Goal: Transaction & Acquisition: Purchase product/service

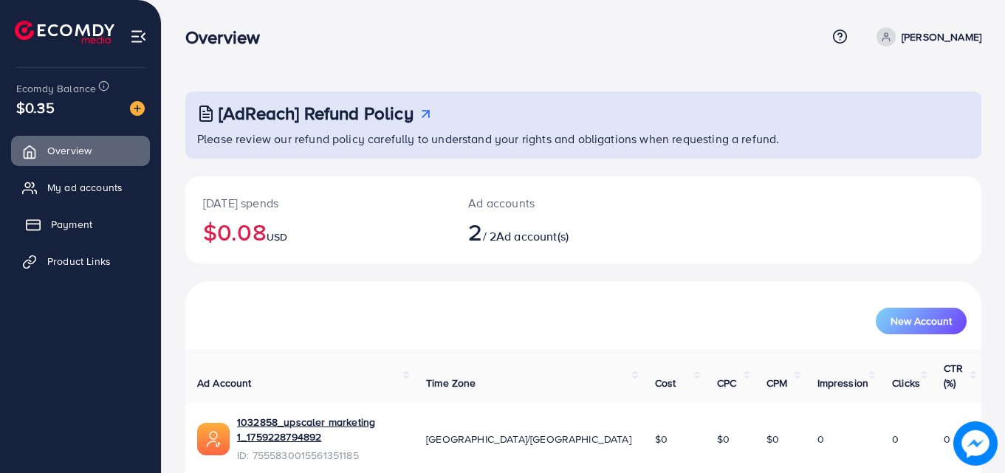
click at [59, 227] on span "Payment" at bounding box center [71, 224] width 41 height 15
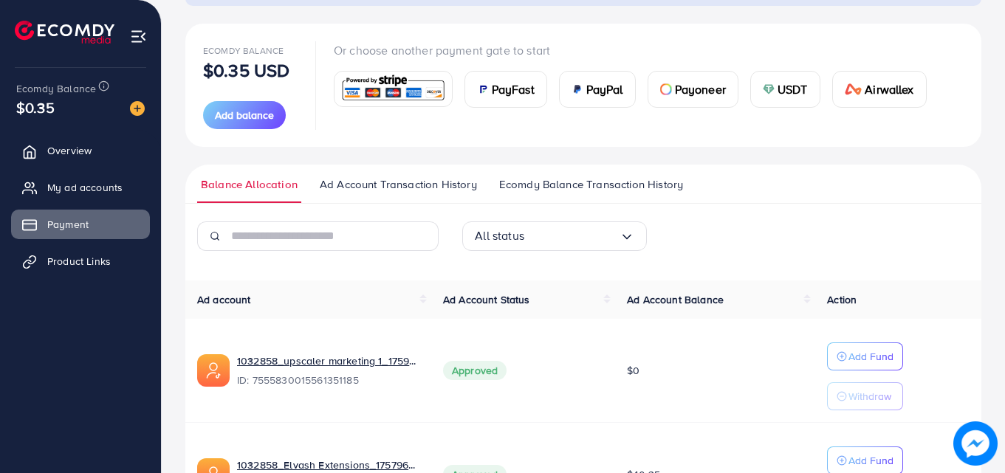
scroll to position [162, 0]
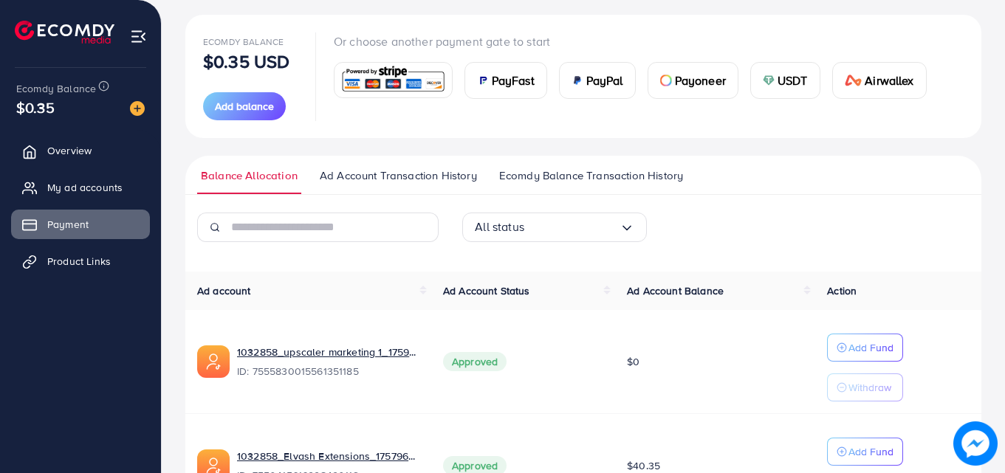
click at [585, 179] on span "Ecomdy Balance Transaction History" at bounding box center [591, 176] width 184 height 16
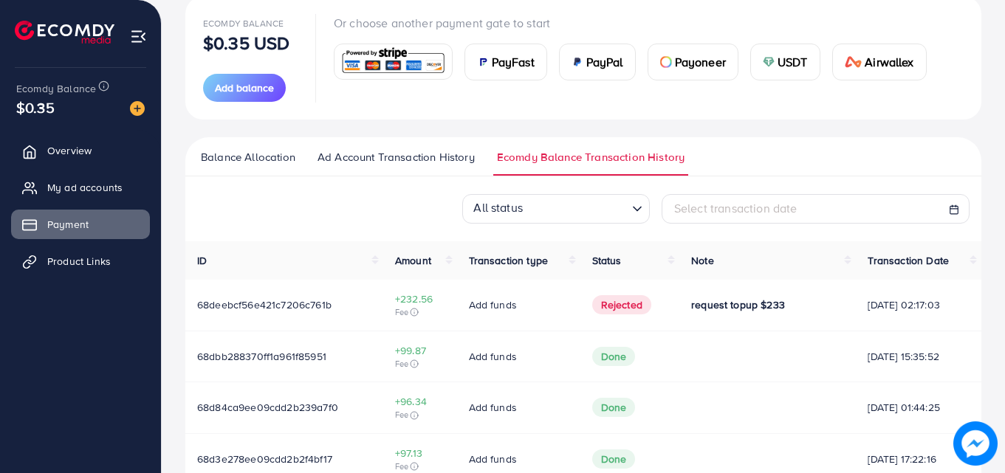
scroll to position [181, 0]
click at [224, 95] on button "Add balance" at bounding box center [244, 87] width 83 height 28
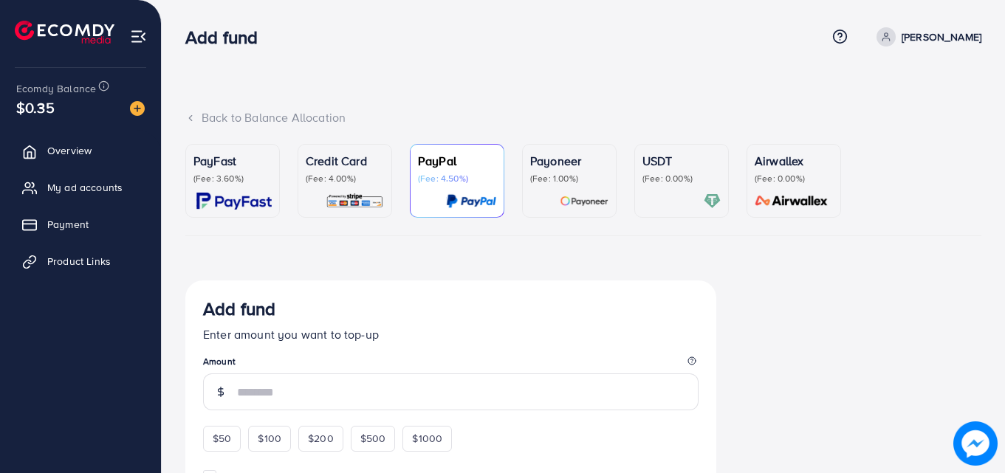
scroll to position [102, 0]
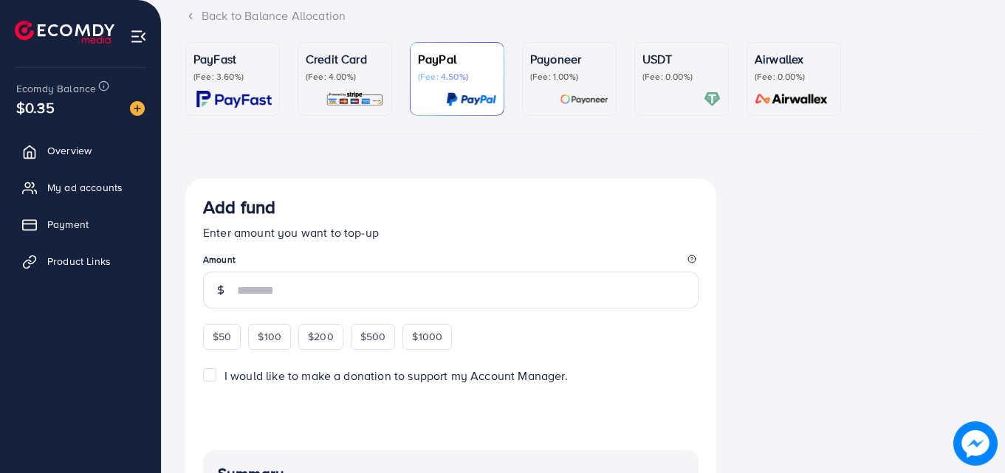
click at [692, 109] on link "USDT (Fee: 0.00%)" at bounding box center [681, 79] width 94 height 74
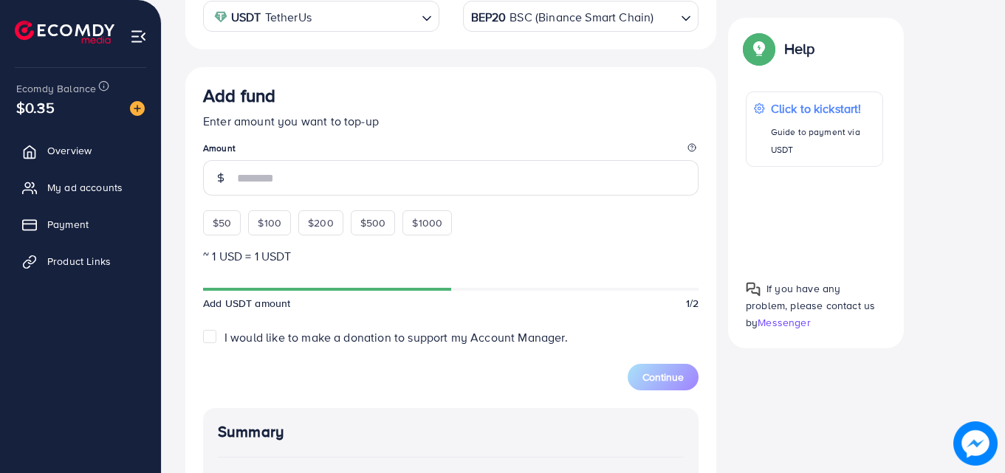
scroll to position [324, 0]
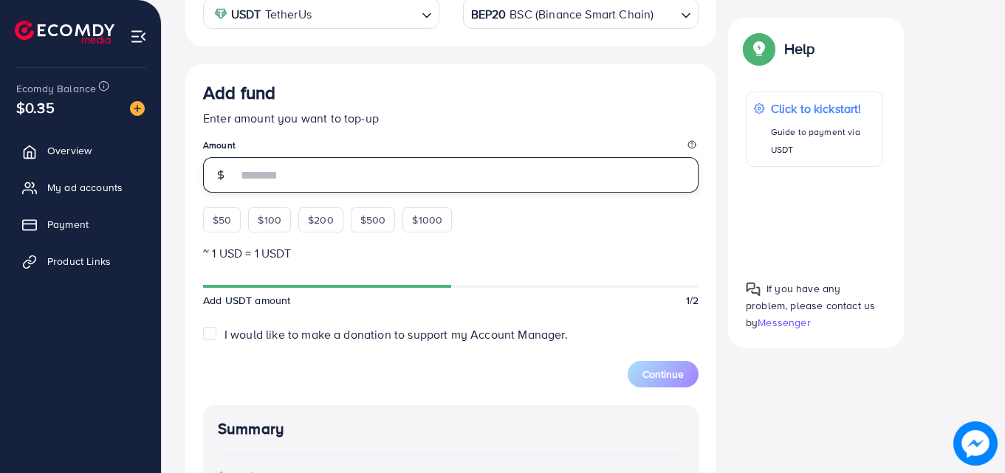
click at [307, 179] on input "number" at bounding box center [467, 174] width 461 height 35
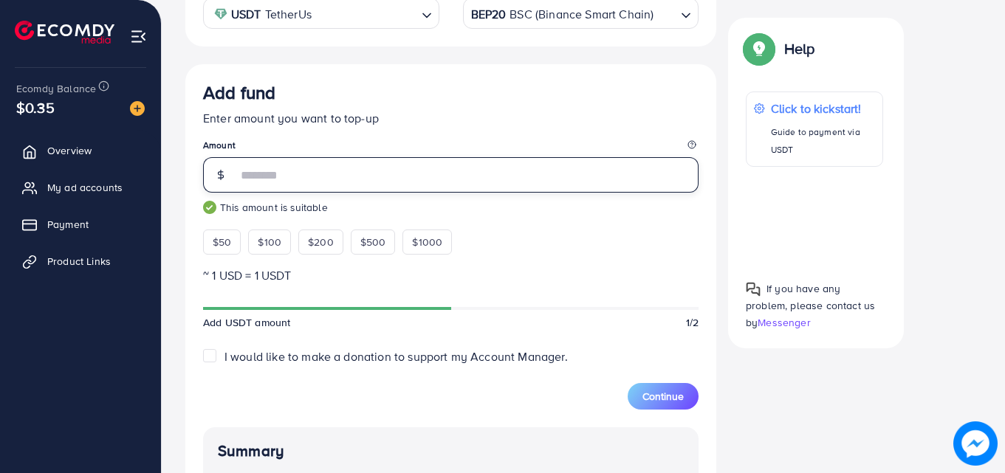
type input "***"
click at [706, 263] on div "Add fund Enter amount you want to top-up Amount *** This amount is suitable $50…" at bounding box center [450, 387] width 531 height 646
click at [664, 402] on span "Continue" at bounding box center [662, 396] width 41 height 15
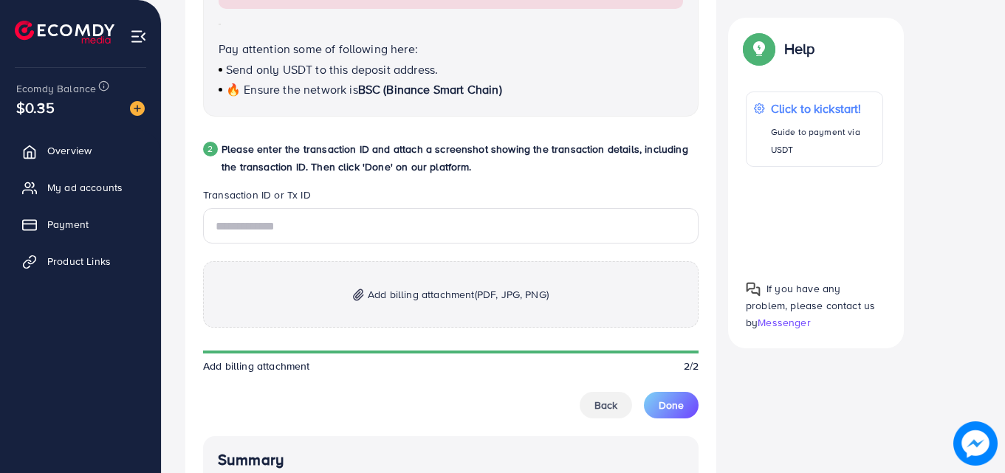
scroll to position [684, 0]
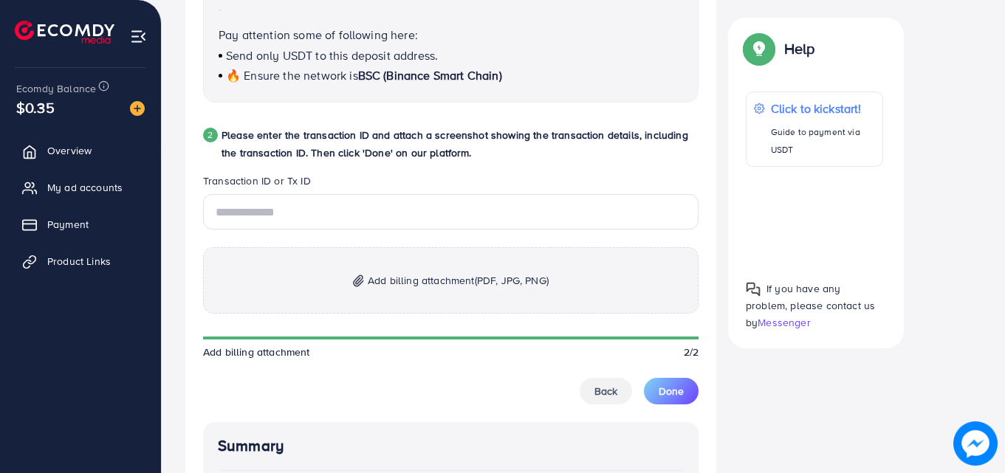
click at [357, 193] on legend "Transaction ID or Tx ID" at bounding box center [450, 183] width 495 height 21
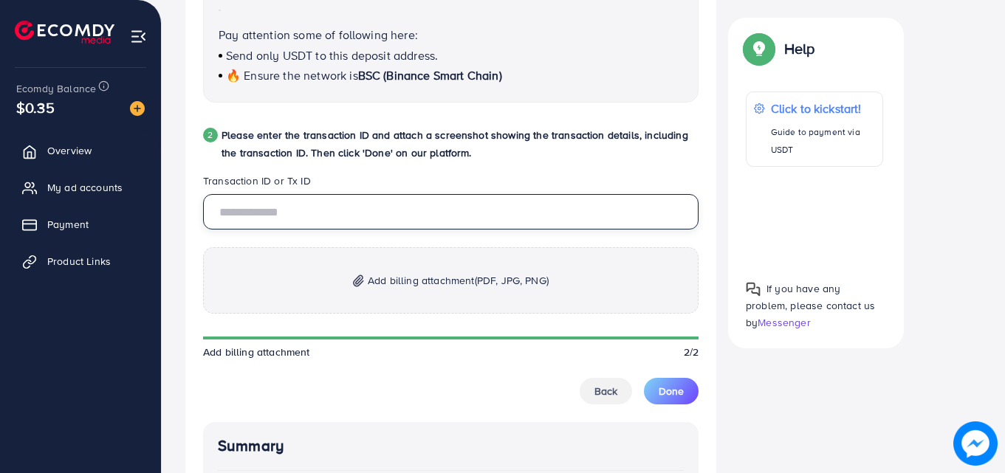
click at [352, 199] on input "text" at bounding box center [450, 211] width 495 height 35
paste input "**********"
type input "**********"
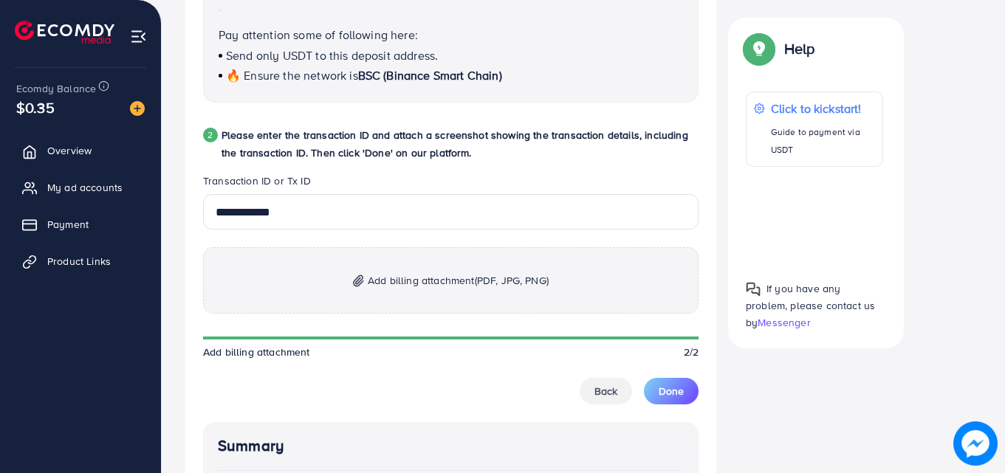
click at [351, 292] on p "Add billing attachment (PDF, JPG, PNG)" at bounding box center [450, 280] width 495 height 66
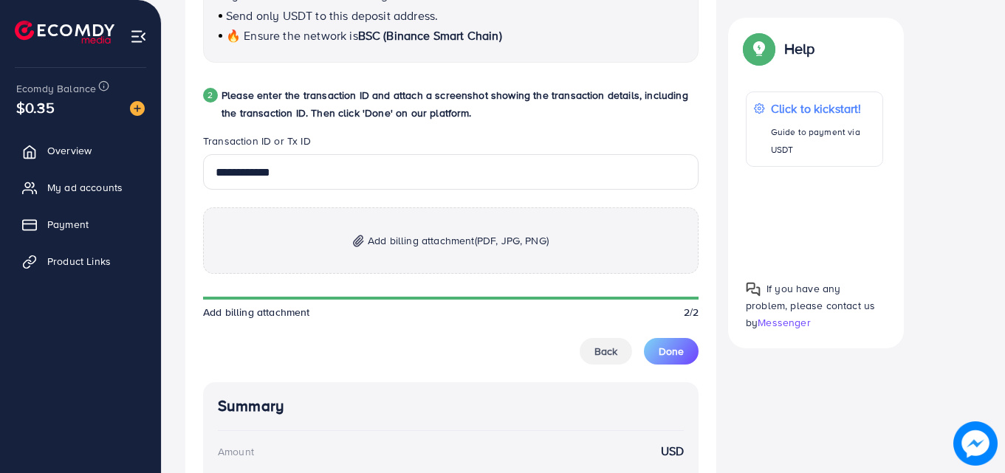
scroll to position [742, 0]
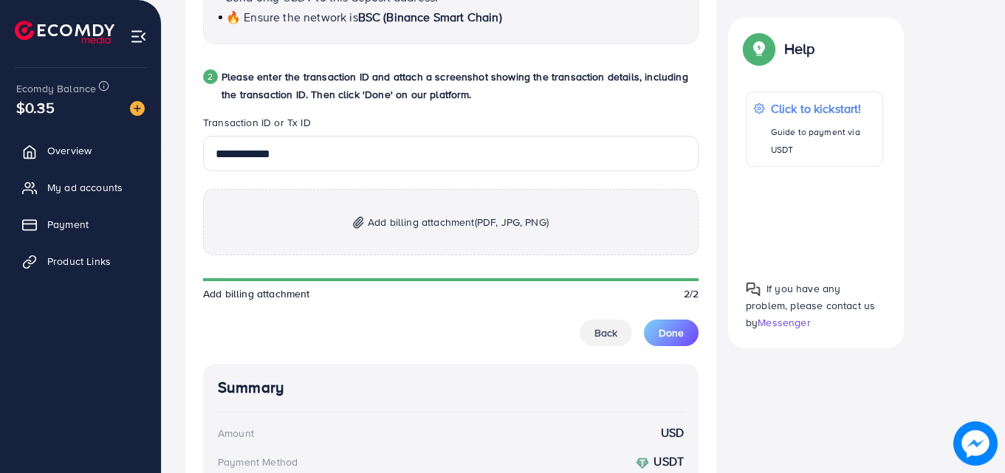
click at [386, 242] on p "Add billing attachment (PDF, JPG, PNG)" at bounding box center [450, 222] width 495 height 66
click at [438, 213] on p "Add billing attachment (PDF, JPG, PNG)" at bounding box center [450, 222] width 495 height 66
click at [811, 219] on div at bounding box center [814, 217] width 137 height 77
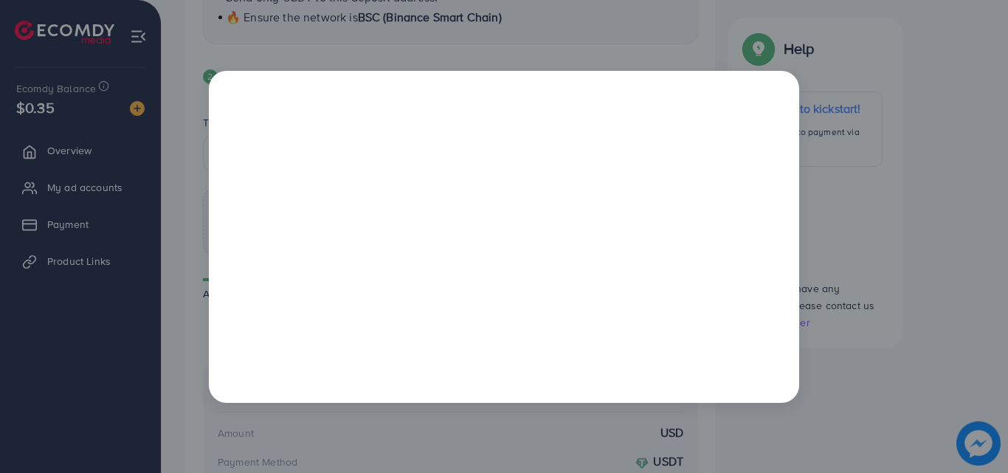
click at [870, 125] on div at bounding box center [504, 236] width 1008 height 473
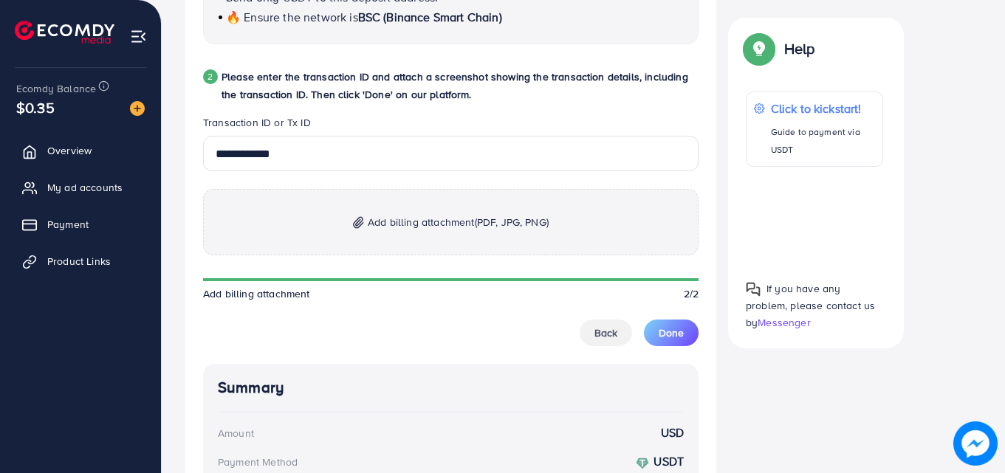
drag, startPoint x: 870, startPoint y: 125, endPoint x: 913, endPoint y: 125, distance: 42.8
click at [913, 125] on div "Help Help Click to kickstart! Guide to payment via USDT If you have any problem…" at bounding box center [815, 183] width 199 height 331
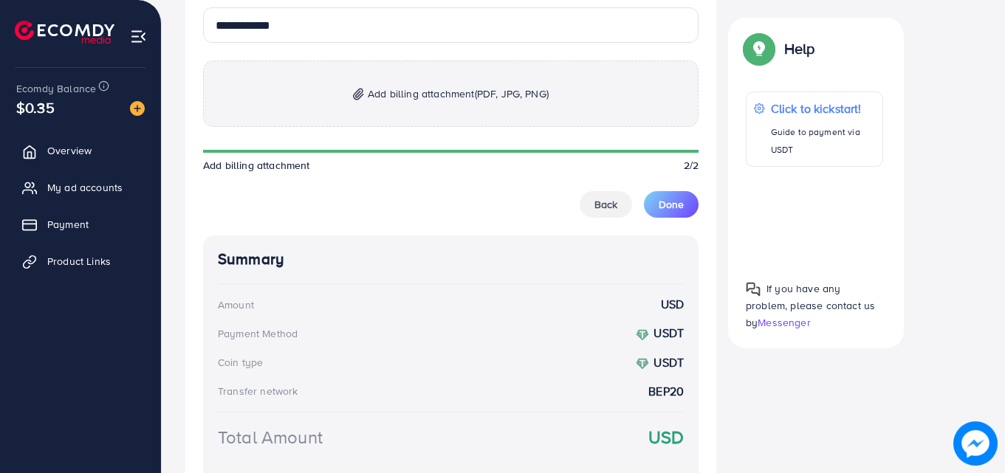
scroll to position [788, 0]
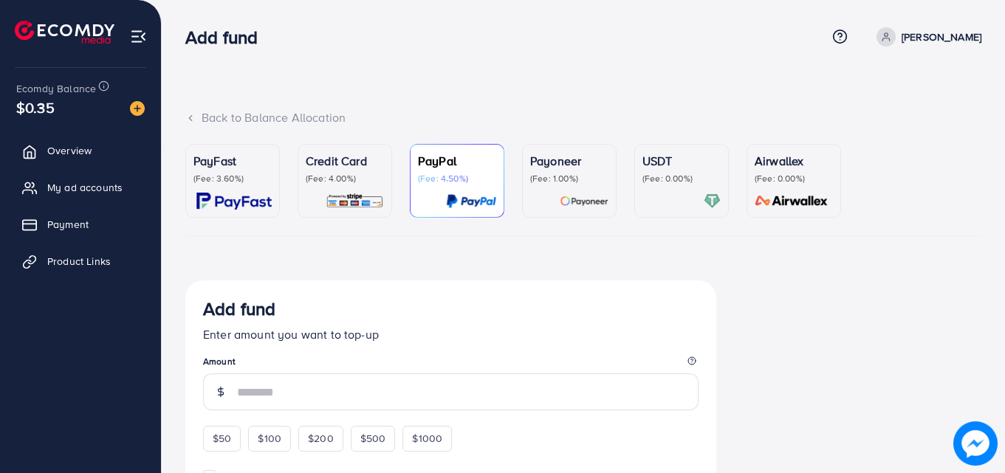
click at [667, 176] on p "(Fee: 0.00%)" at bounding box center [681, 179] width 78 height 12
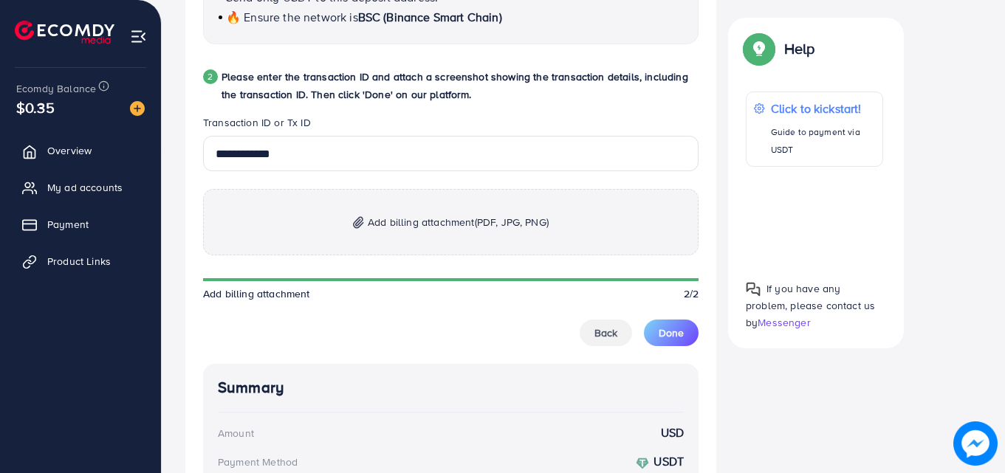
scroll to position [768, 0]
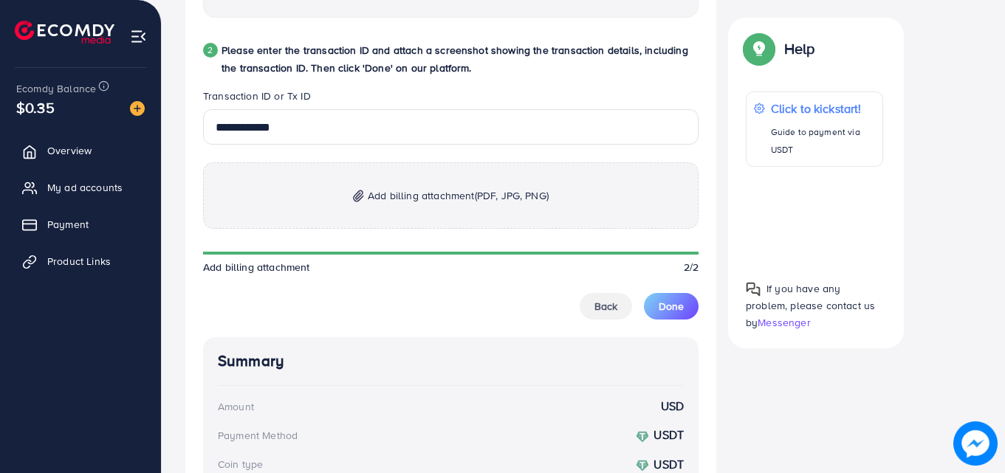
click at [374, 179] on p "Add billing attachment (PDF, JPG, PNG)" at bounding box center [450, 195] width 495 height 66
click at [424, 205] on p "Add billing attachment (PDF, JPG, PNG)" at bounding box center [450, 195] width 495 height 66
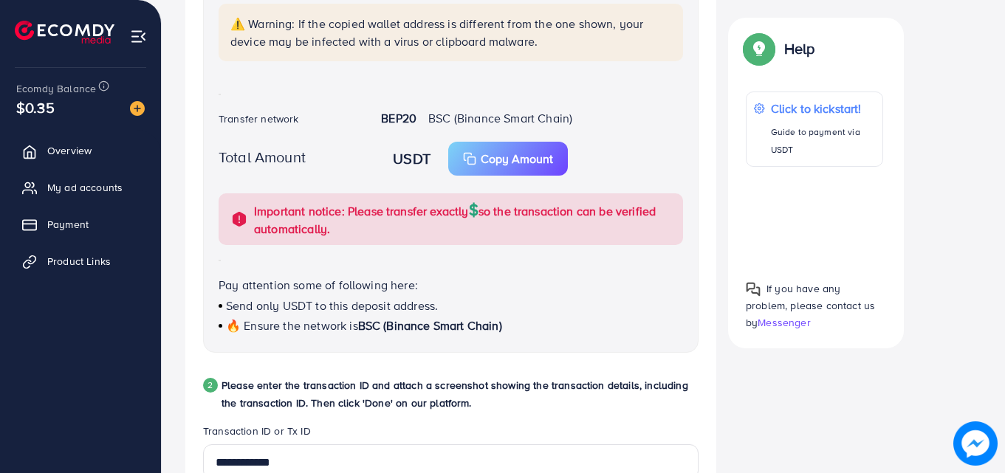
scroll to position [535, 0]
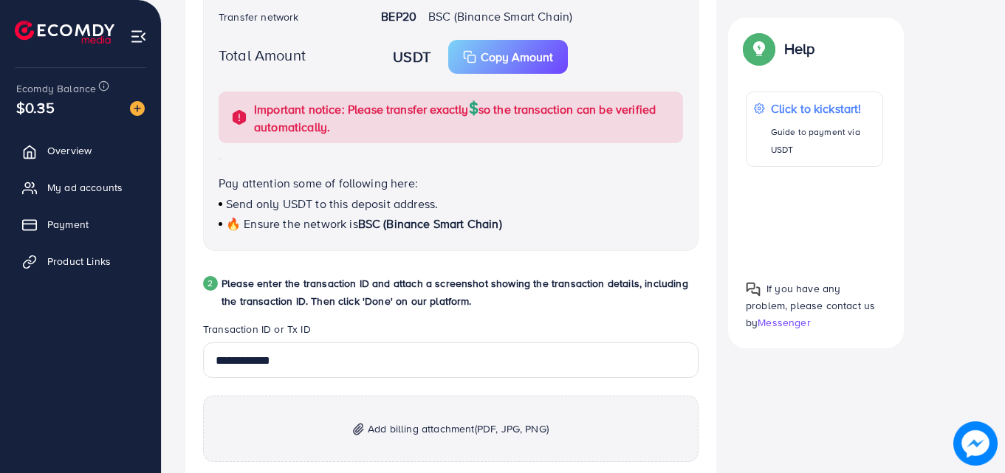
click at [717, 229] on div "Help Help Click to kickstart! Guide to payment via USDT If you have any problem…" at bounding box center [815, 183] width 199 height 331
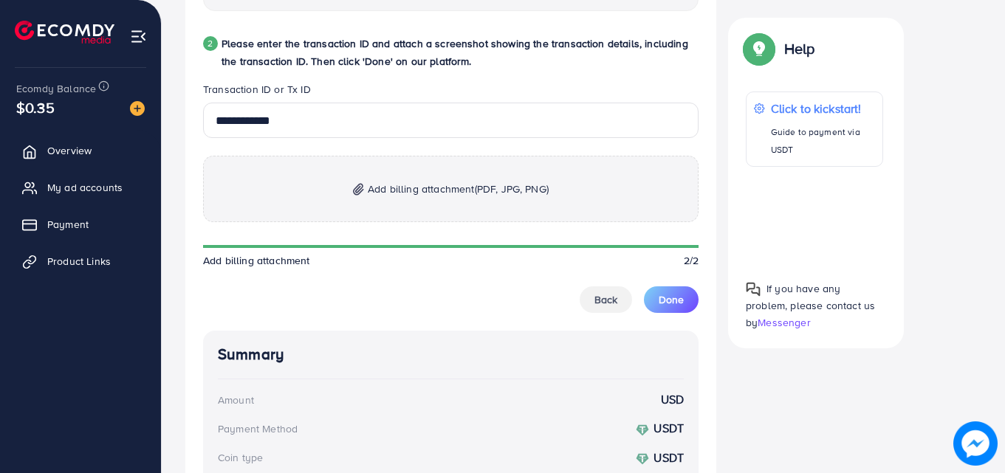
click at [396, 190] on span "Add billing attachment (PDF, JPG, PNG)" at bounding box center [458, 189] width 181 height 18
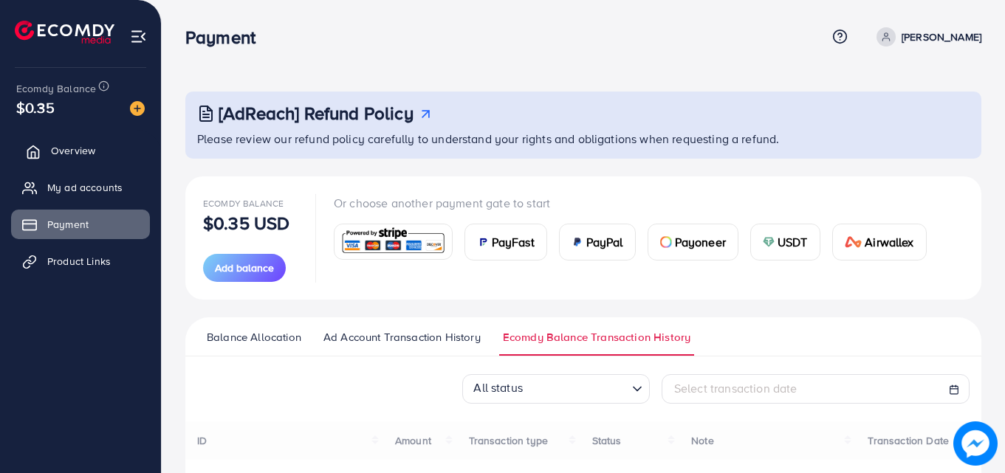
click at [47, 155] on link "Overview" at bounding box center [80, 151] width 139 height 30
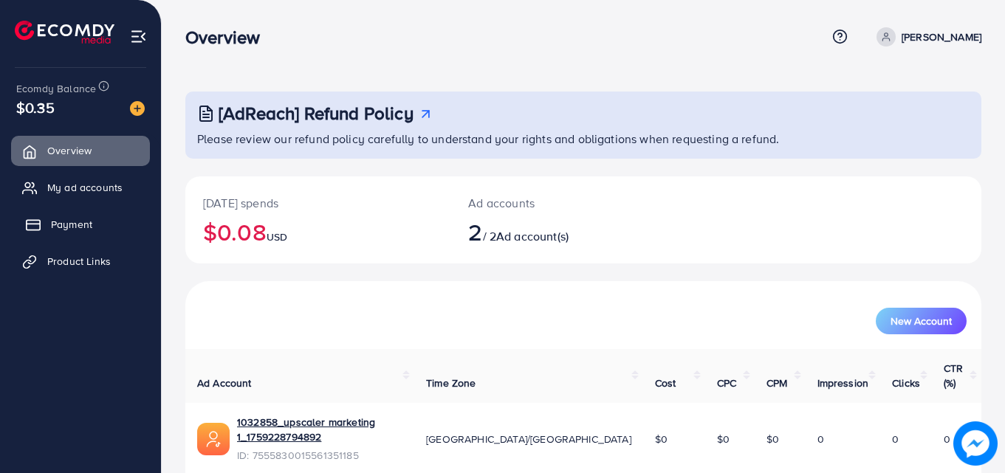
click at [45, 224] on link "Payment" at bounding box center [80, 225] width 139 height 30
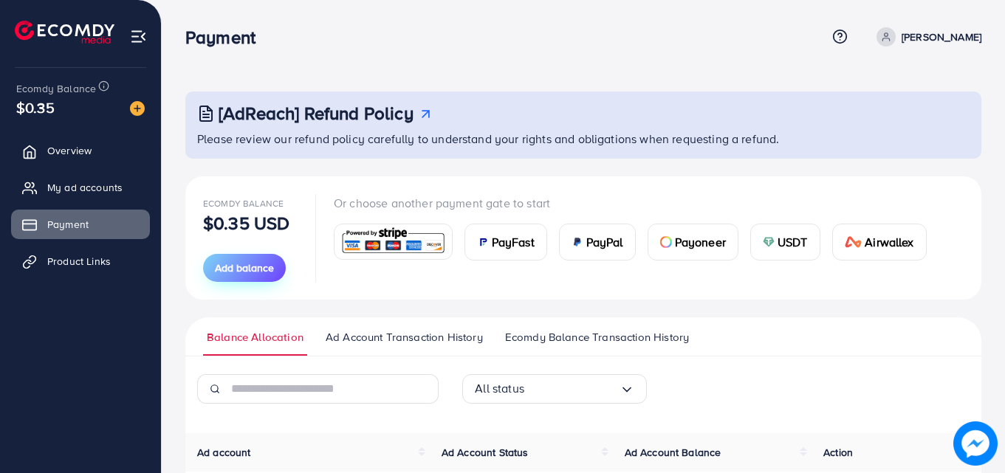
click at [256, 272] on span "Add balance" at bounding box center [244, 268] width 59 height 15
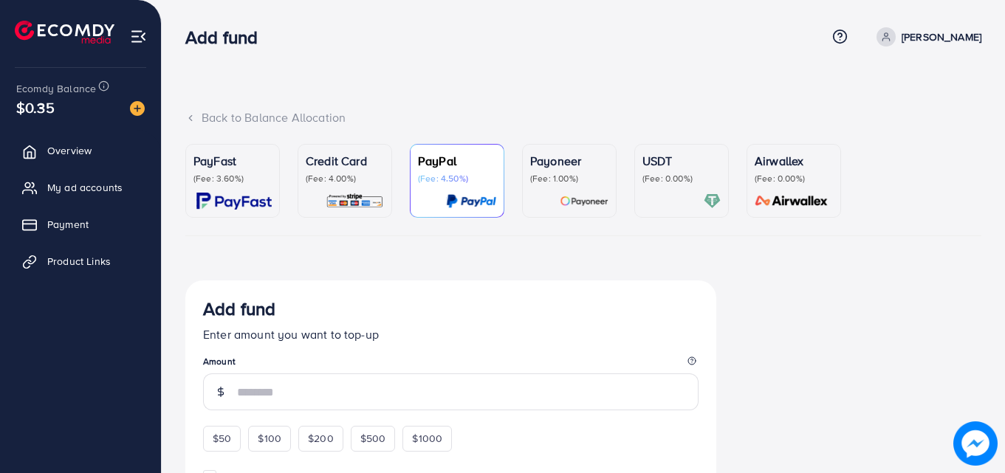
click at [660, 192] on div "USDT (Fee: 0.00%)" at bounding box center [681, 181] width 78 height 58
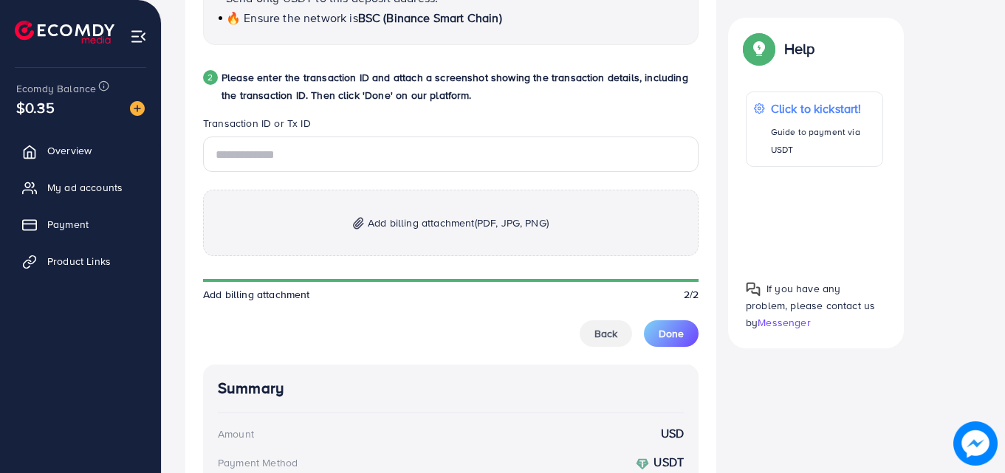
scroll to position [746, 0]
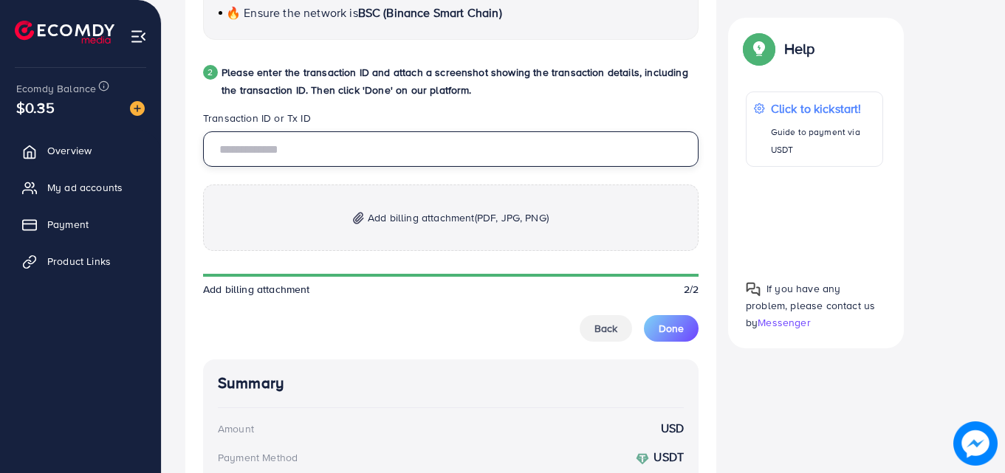
click at [393, 159] on input "text" at bounding box center [450, 148] width 495 height 35
paste input "**********"
type input "**********"
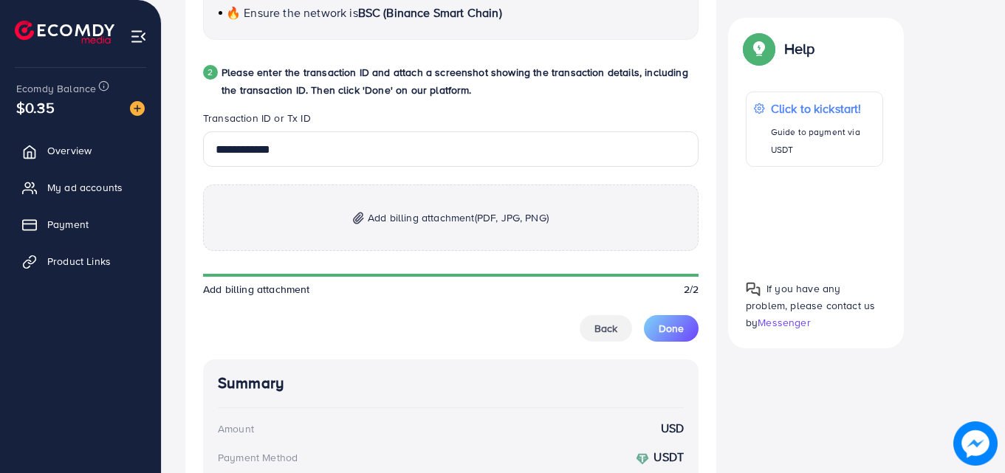
click at [361, 220] on img at bounding box center [358, 218] width 11 height 13
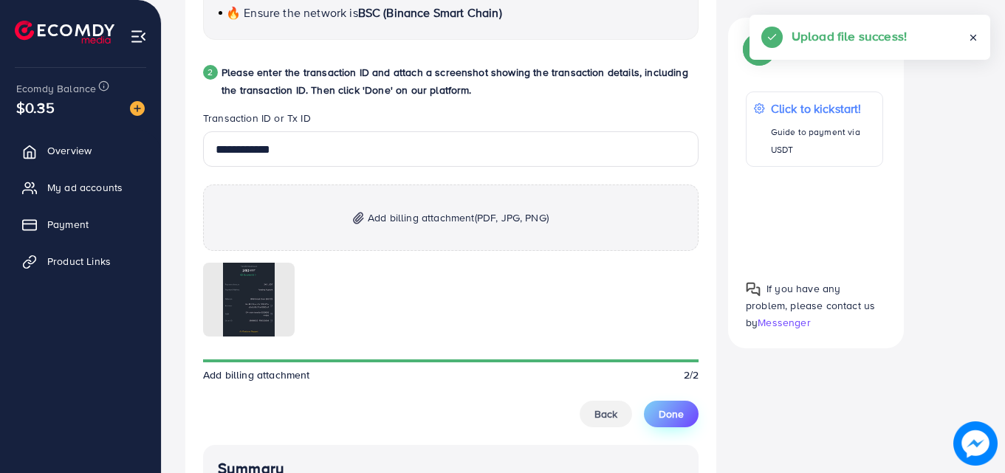
click at [659, 416] on span "Done" at bounding box center [670, 414] width 25 height 15
click at [666, 415] on span "Done" at bounding box center [670, 414] width 25 height 15
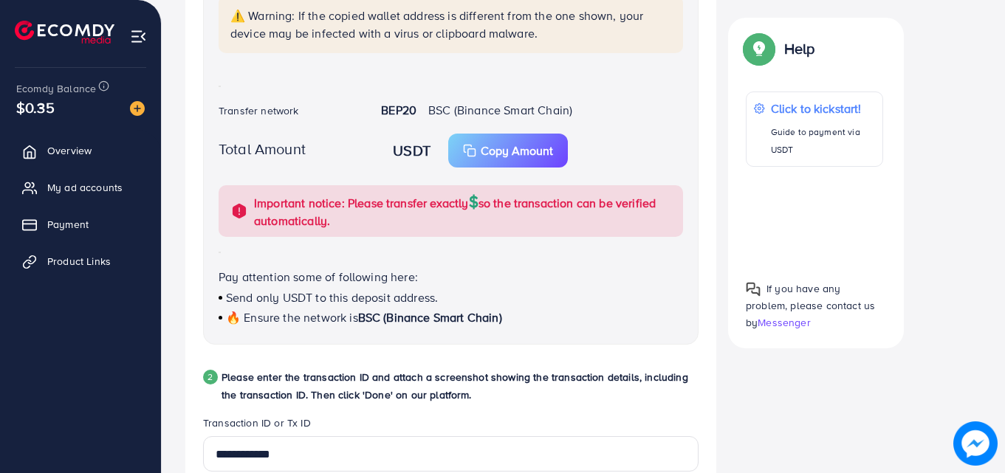
scroll to position [432, 0]
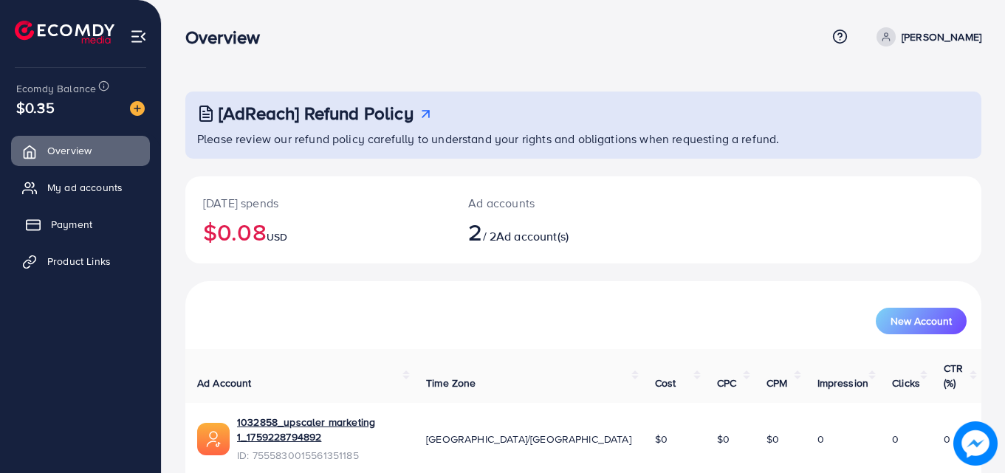
click at [69, 230] on span "Payment" at bounding box center [71, 224] width 41 height 15
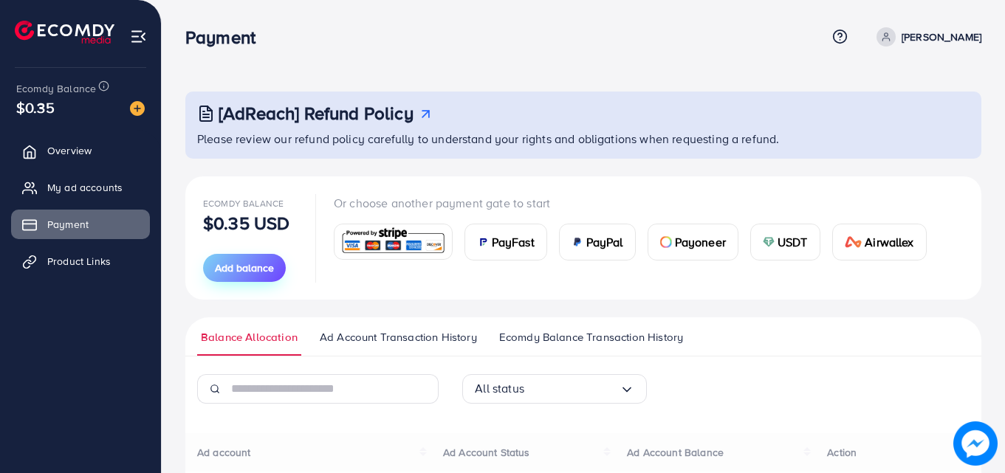
click at [265, 278] on button "Add balance" at bounding box center [244, 268] width 83 height 28
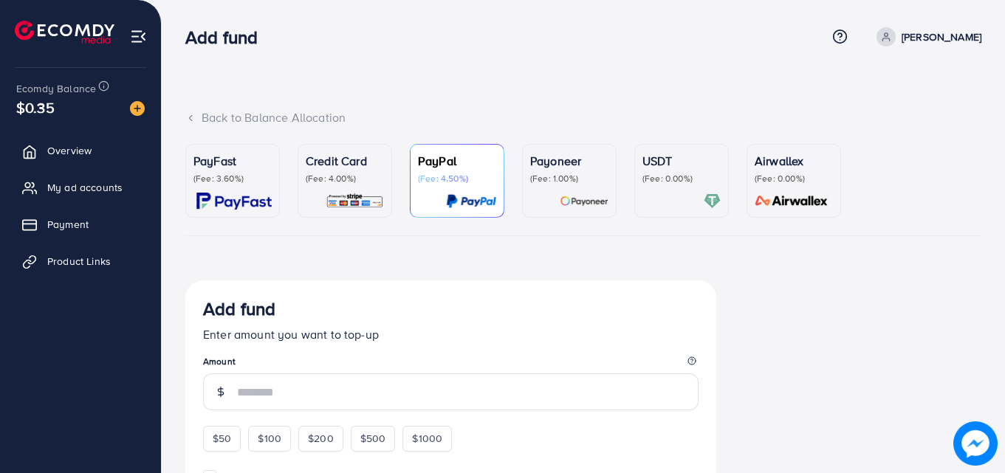
click at [654, 194] on div at bounding box center [681, 201] width 78 height 17
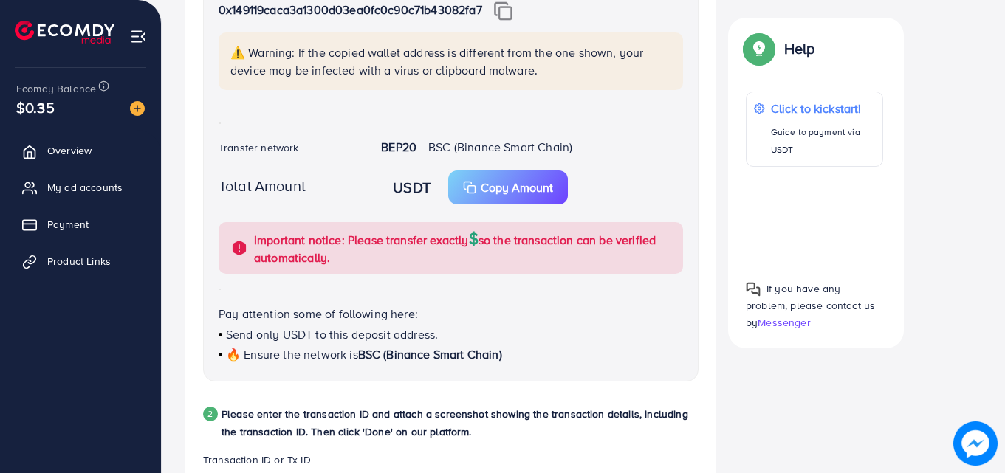
scroll to position [413, 0]
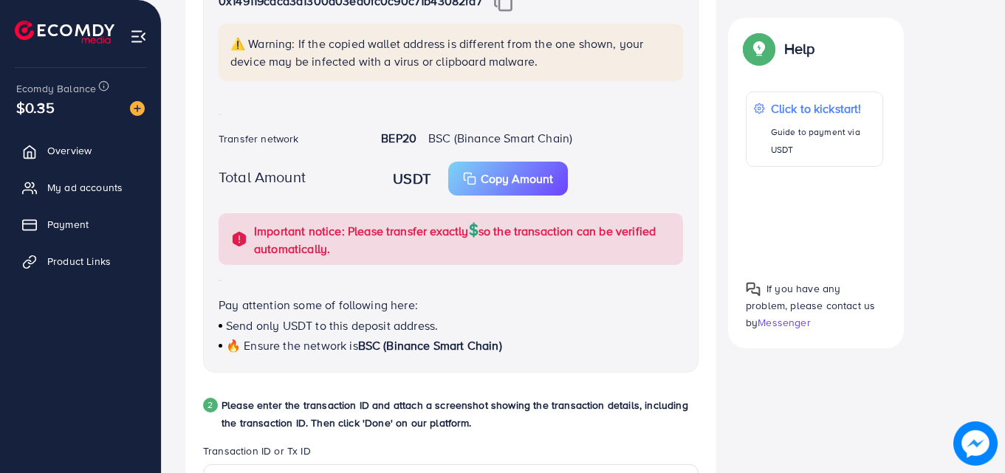
click at [416, 192] on div "USDT Copy Amount Copy" at bounding box center [532, 179] width 326 height 34
click at [435, 136] on span "BSC (Binance Smart Chain)" at bounding box center [500, 138] width 144 height 16
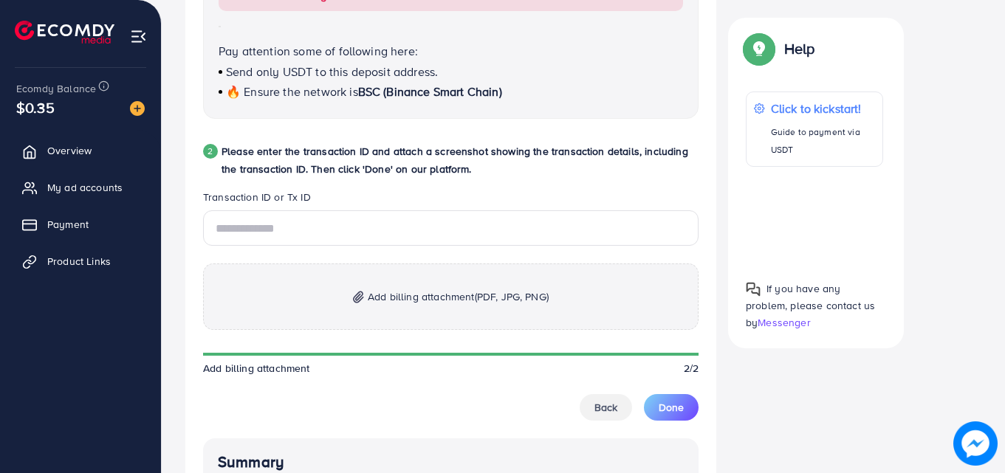
scroll to position [968, 0]
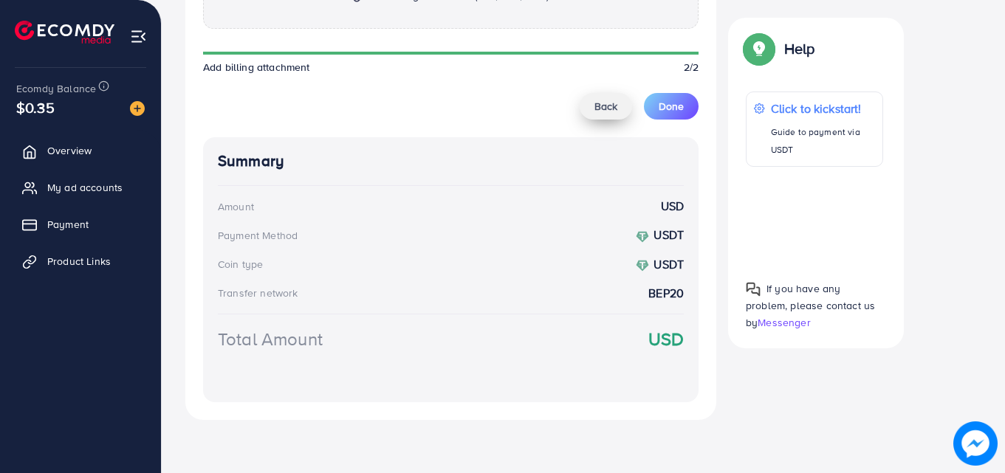
click at [598, 109] on span "Back" at bounding box center [605, 106] width 23 height 15
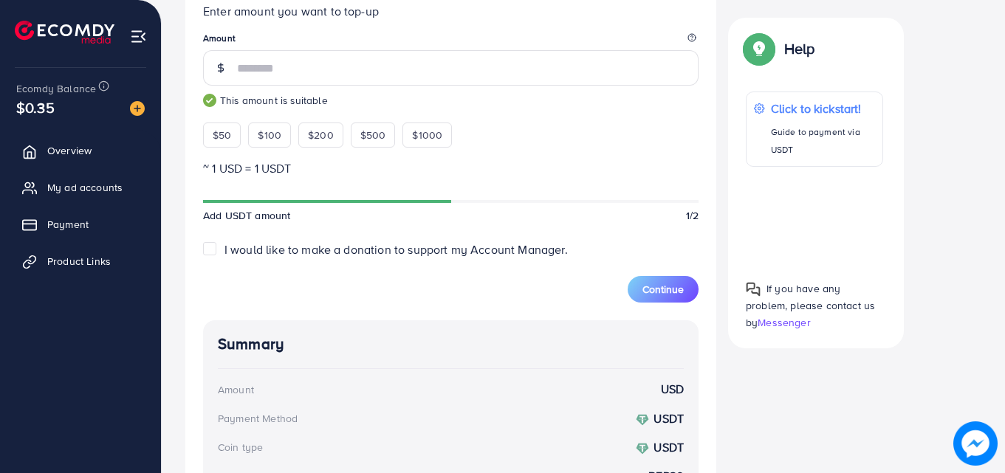
scroll to position [416, 0]
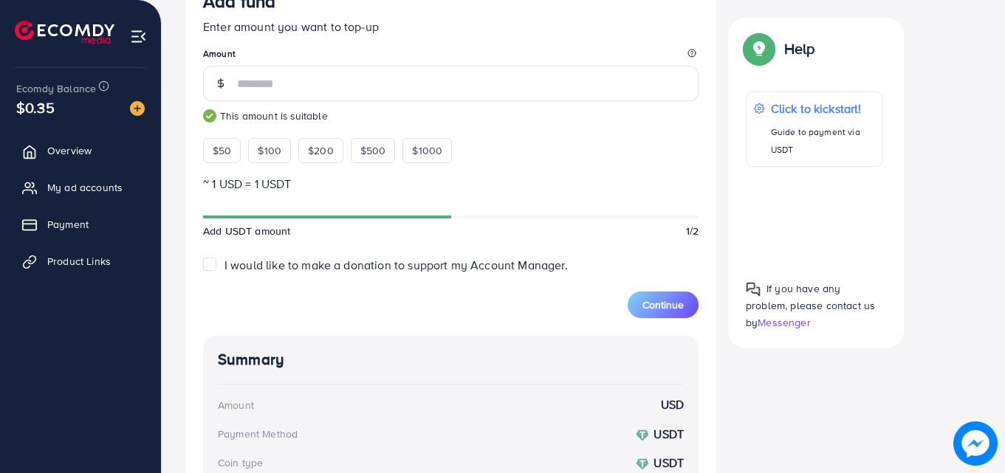
click at [627, 151] on div "Add fund Enter amount you want to top-up Amount *** This amount is suitable $50…" at bounding box center [450, 76] width 495 height 173
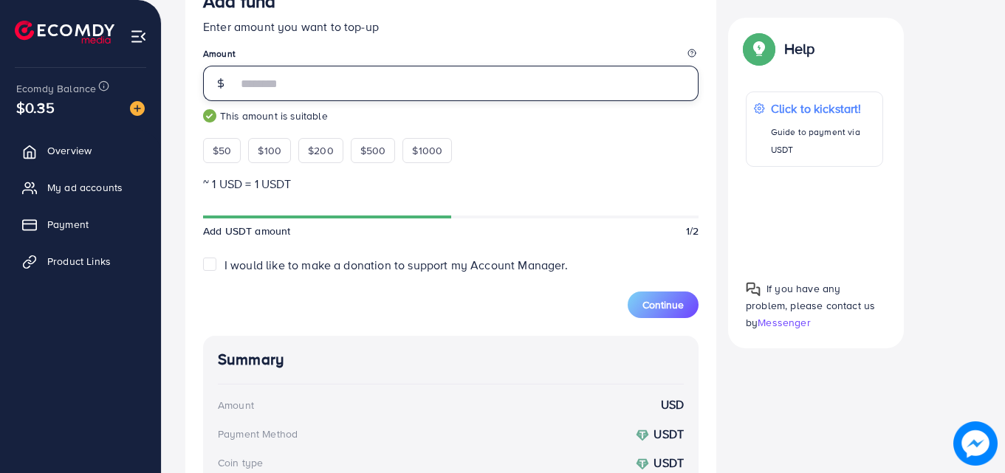
click at [295, 99] on input "***" at bounding box center [467, 83] width 461 height 35
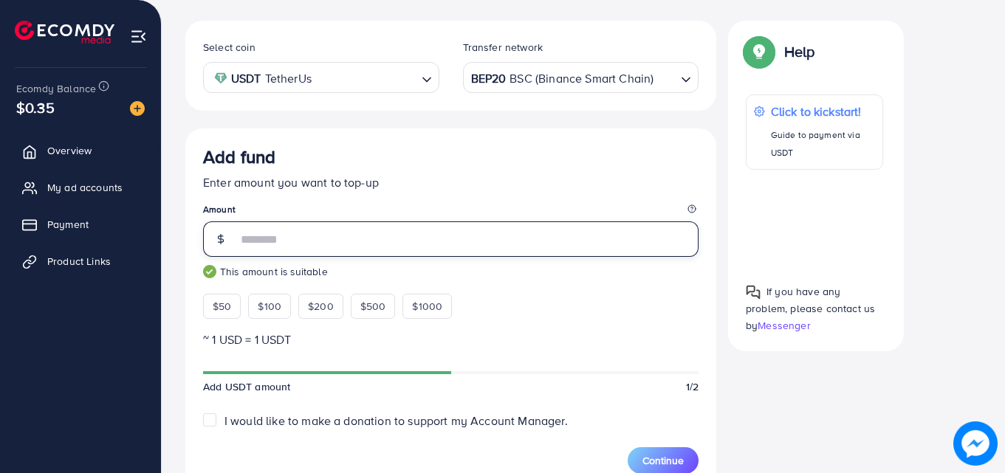
scroll to position [258, 0]
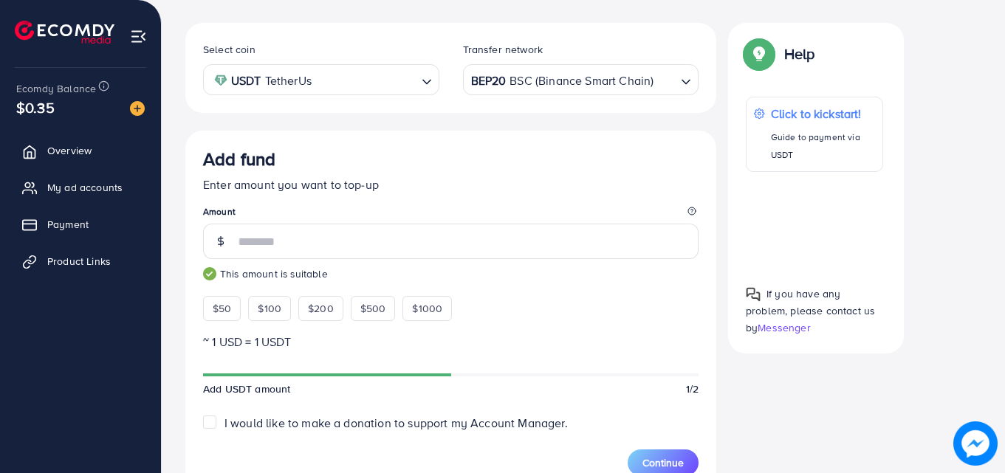
click at [662, 283] on div "Add fund Enter amount you want to top-up Amount *** This amount is suitable $50…" at bounding box center [450, 234] width 495 height 173
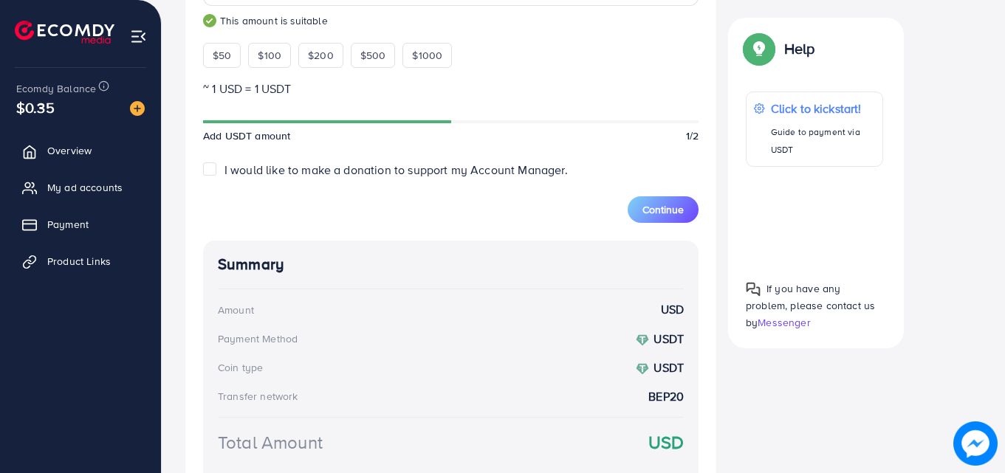
scroll to position [477, 0]
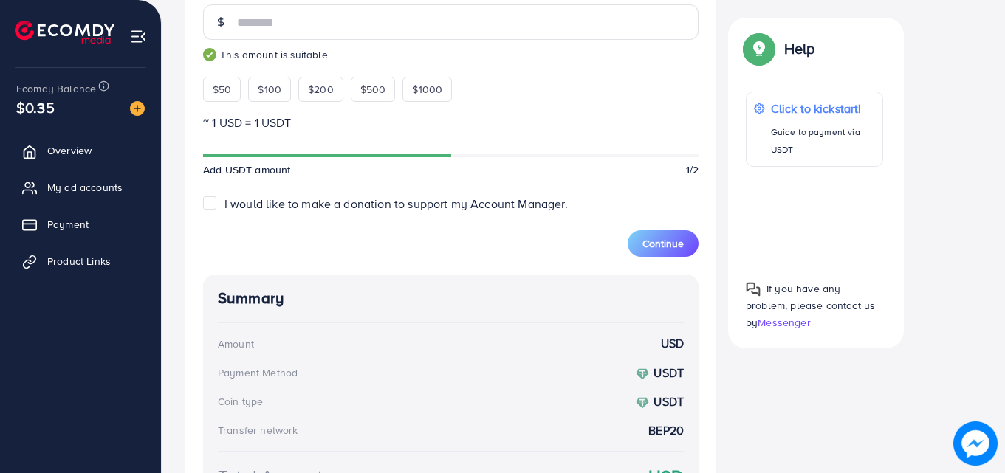
click at [1002, 233] on div "Back to Balance Allocation PayFast (Fee: 3.60%) Credit Card (Fee: 4.00%) PayPal…" at bounding box center [583, 66] width 843 height 1087
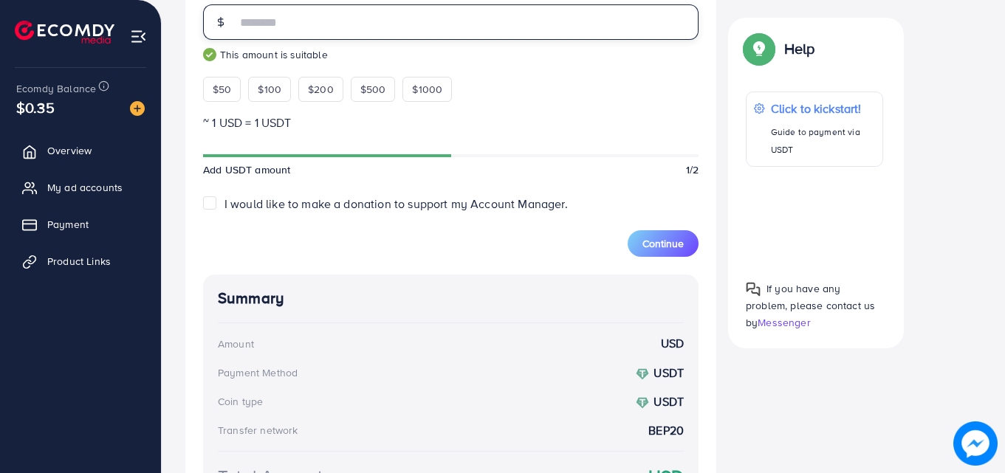
click at [318, 28] on input "***" at bounding box center [467, 21] width 461 height 35
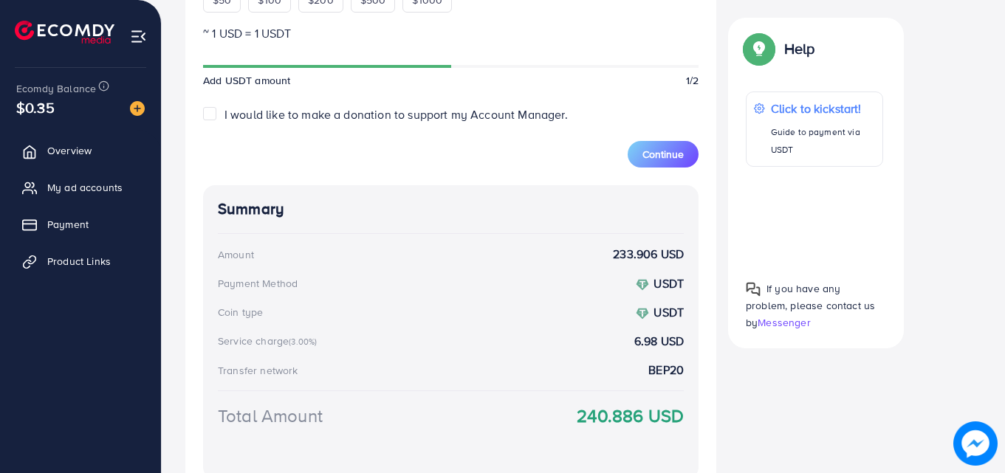
scroll to position [495, 0]
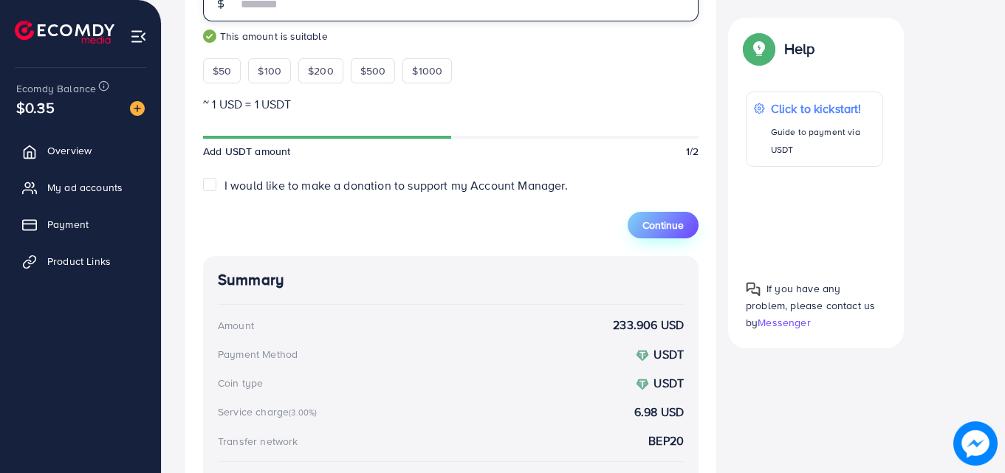
type input "***"
click at [636, 227] on button "Continue" at bounding box center [662, 225] width 71 height 27
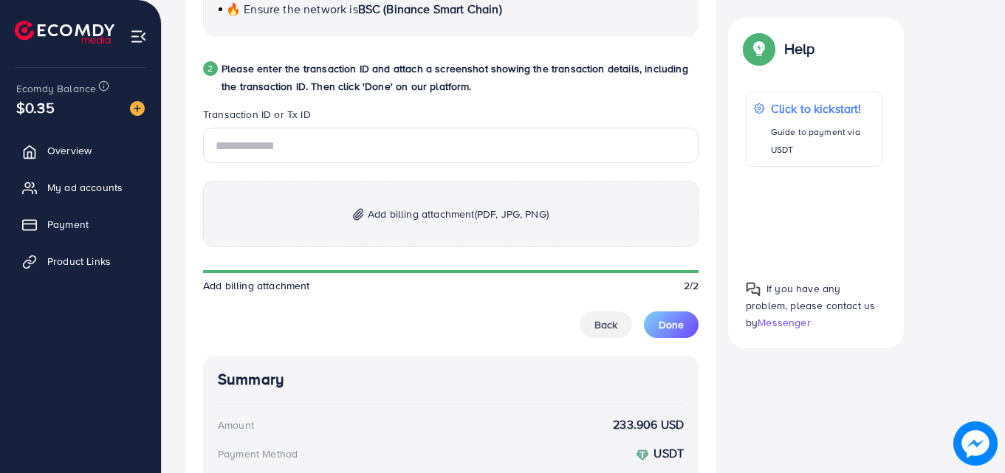
scroll to position [773, 0]
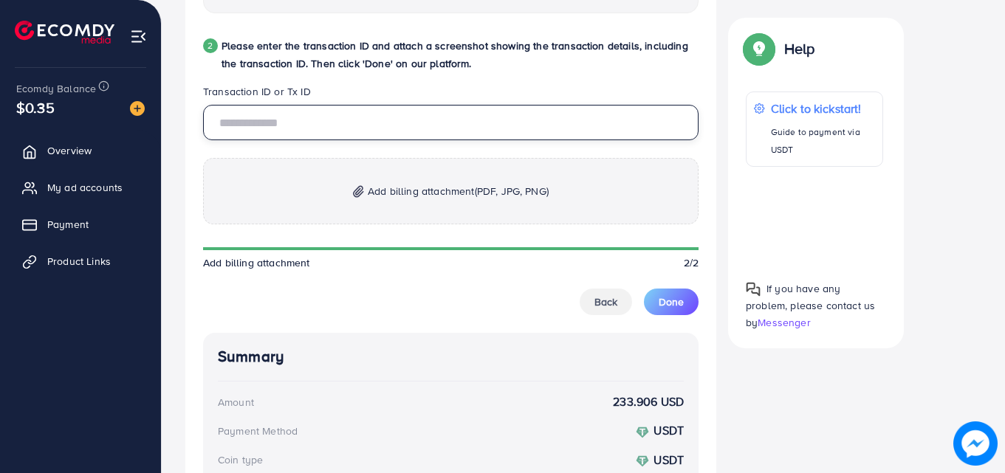
click at [339, 117] on input "text" at bounding box center [450, 122] width 495 height 35
paste input "**********"
type input "**********"
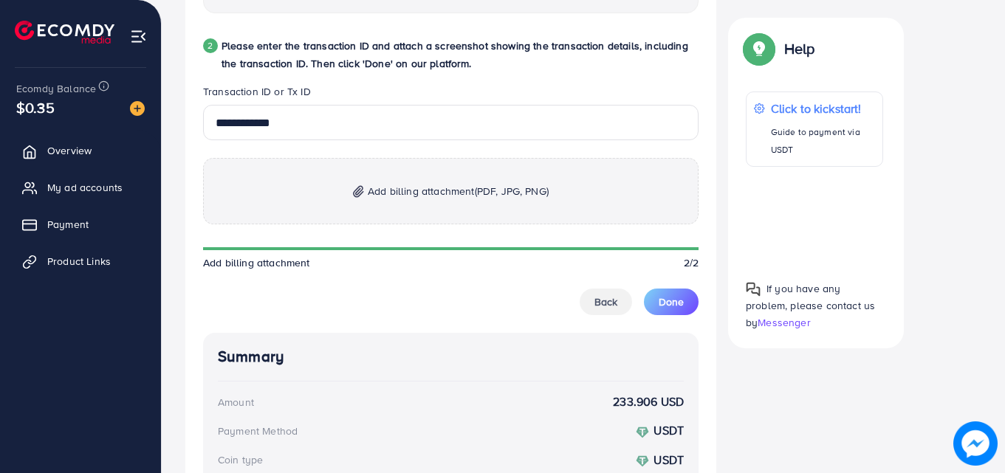
click at [389, 192] on span "Add billing attachment (PDF, JPG, PNG)" at bounding box center [458, 191] width 181 height 18
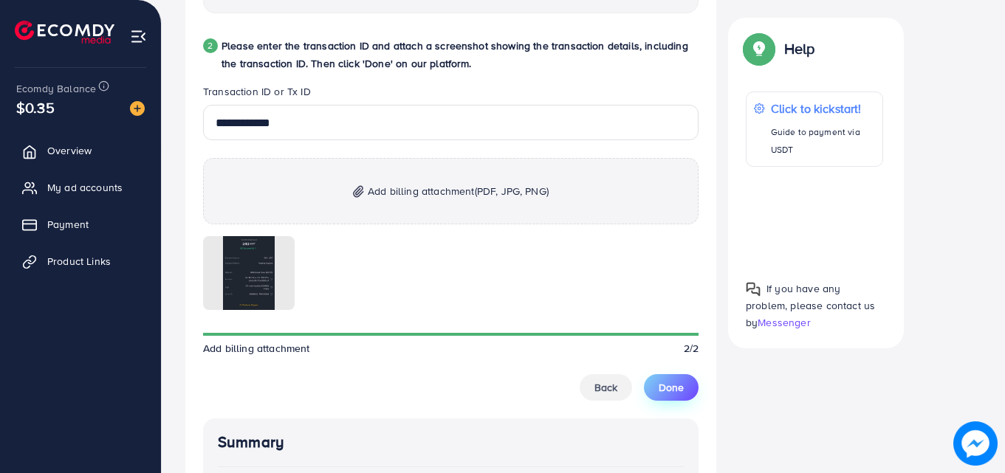
click at [673, 394] on span "Done" at bounding box center [670, 387] width 25 height 15
click at [670, 394] on span "Done" at bounding box center [670, 387] width 25 height 15
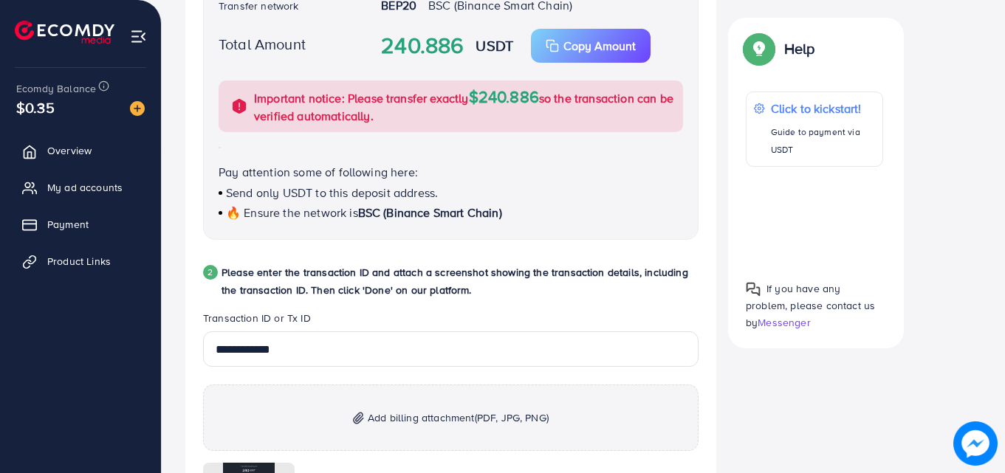
scroll to position [784, 0]
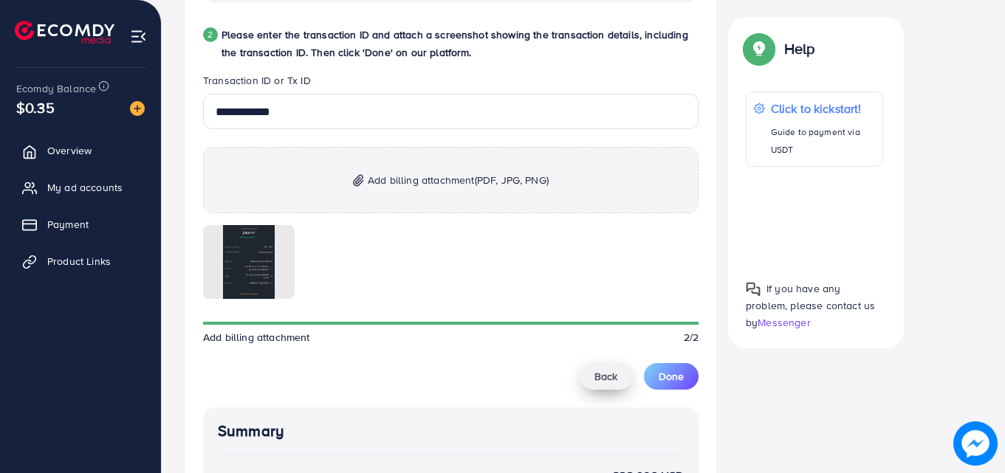
click at [596, 376] on span "Back" at bounding box center [605, 376] width 23 height 15
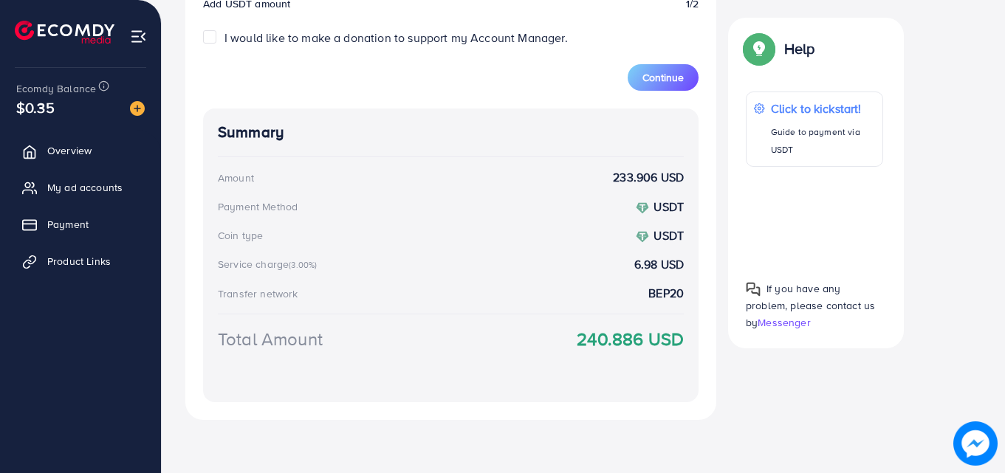
scroll to position [263, 0]
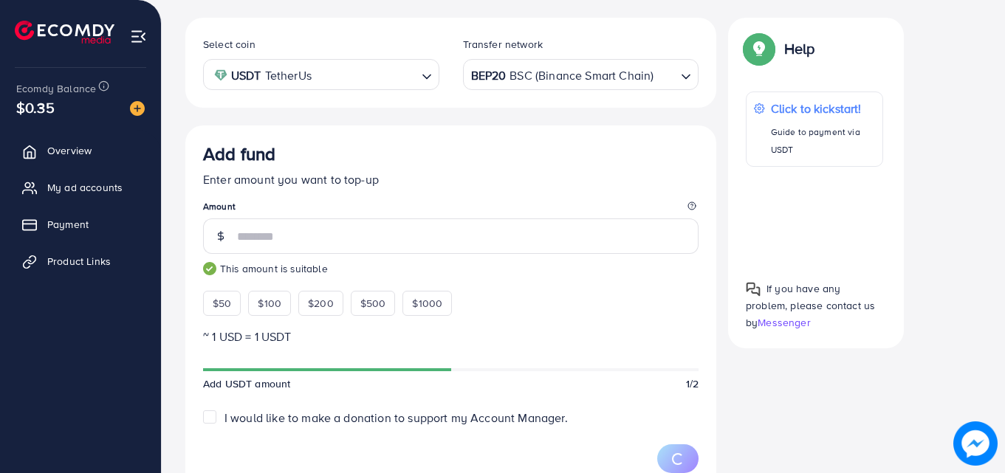
type input "***"
click at [589, 266] on small "This amount is suitable" at bounding box center [450, 268] width 495 height 15
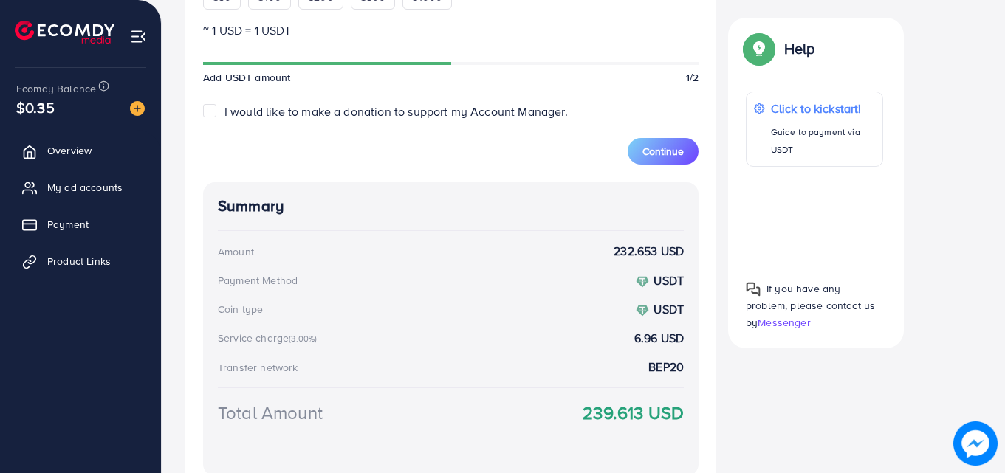
scroll to position [643, 0]
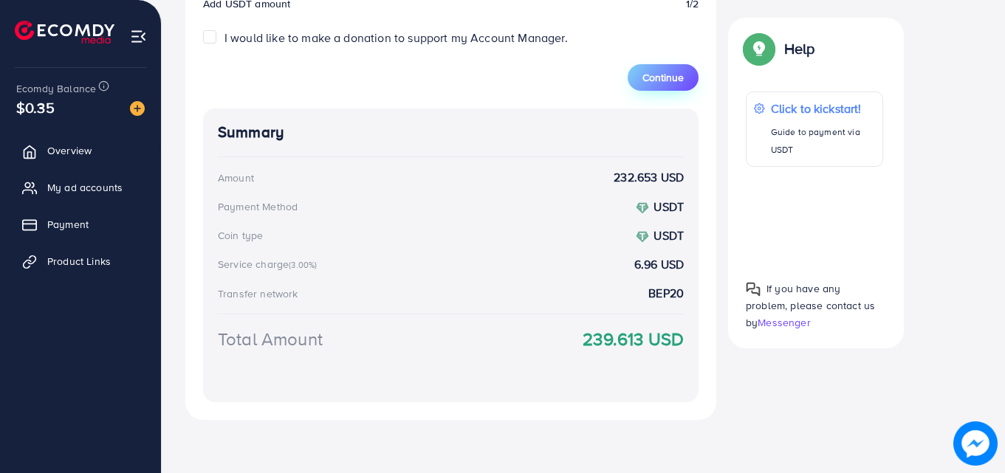
click at [666, 78] on span "Continue" at bounding box center [662, 77] width 41 height 15
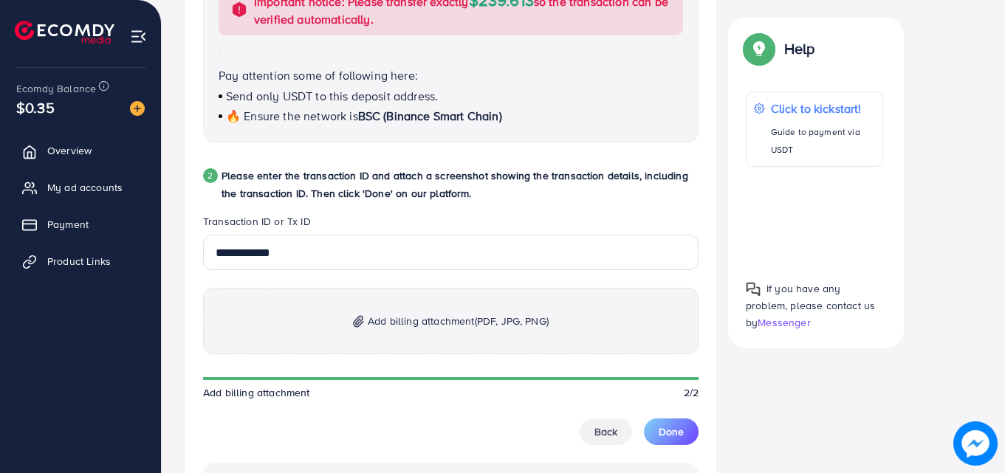
click at [377, 328] on span "Add billing attachment (PDF, JPG, PNG)" at bounding box center [458, 321] width 181 height 18
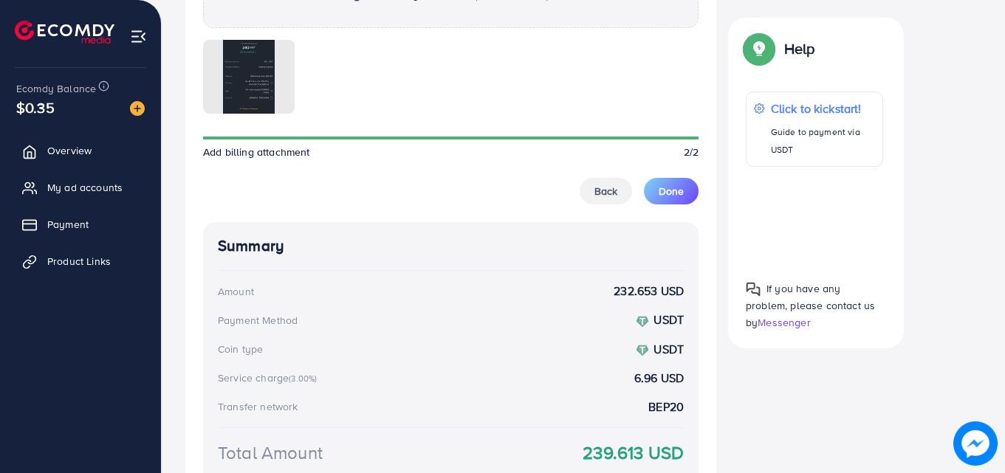
scroll to position [1083, 0]
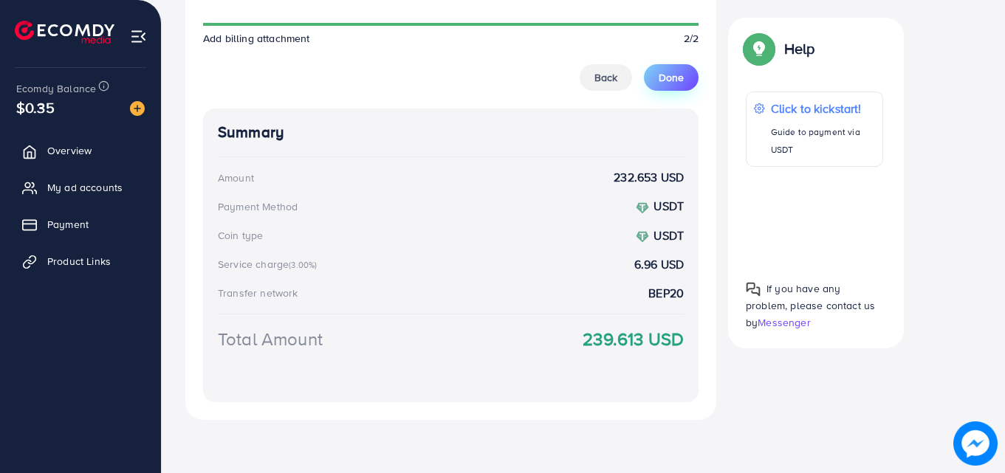
click at [672, 88] on button "Done" at bounding box center [671, 77] width 55 height 27
click at [672, 80] on span "Done" at bounding box center [670, 77] width 25 height 15
